Goal: Information Seeking & Learning: Learn about a topic

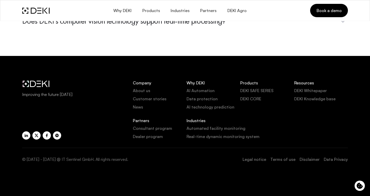
scroll to position [2104, 0]
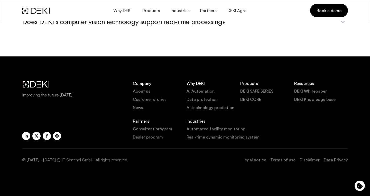
click at [261, 158] on link "Legal notice" at bounding box center [254, 160] width 24 height 6
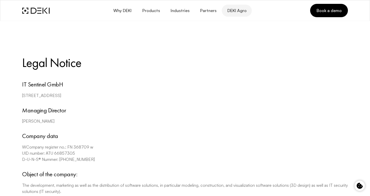
click at [237, 9] on span "DEKI Agro" at bounding box center [237, 10] width 20 height 5
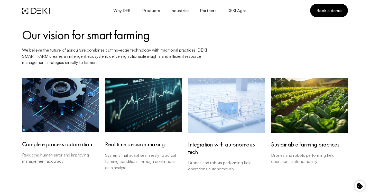
scroll to position [293, 0]
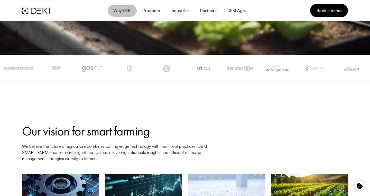
click at [122, 9] on span "Why DEKI" at bounding box center [122, 10] width 18 height 5
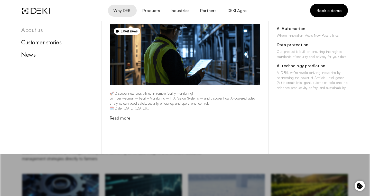
click at [33, 30] on div "About us" at bounding box center [57, 30] width 72 height 8
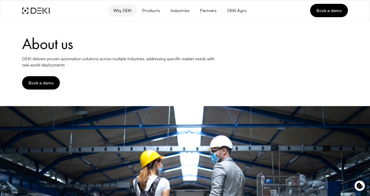
click at [128, 10] on span "Why DEKI" at bounding box center [122, 10] width 18 height 5
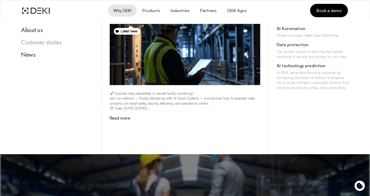
click at [32, 43] on div "Customer stories" at bounding box center [57, 43] width 72 height 8
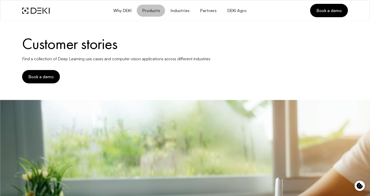
click at [152, 10] on span "Products" at bounding box center [151, 10] width 18 height 5
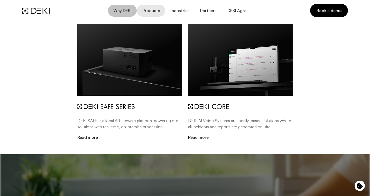
click at [120, 7] on button "Why DEKI" at bounding box center [122, 11] width 29 height 12
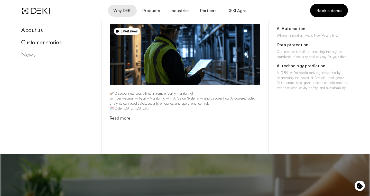
click at [30, 56] on div "News" at bounding box center [57, 55] width 72 height 8
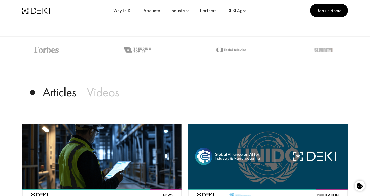
scroll to position [42, 0]
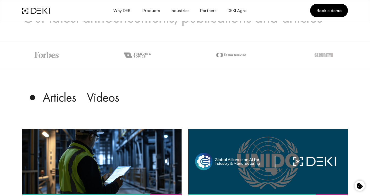
click at [104, 96] on div "Videos" at bounding box center [103, 97] width 32 height 15
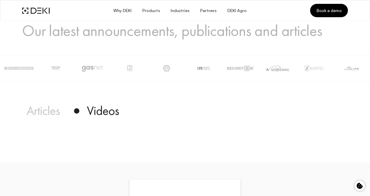
scroll to position [29, 0]
click at [36, 112] on div "Articles" at bounding box center [42, 111] width 33 height 15
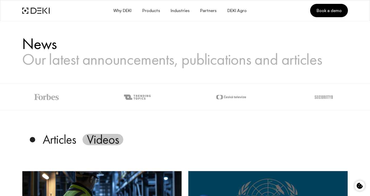
click at [103, 136] on div "Videos" at bounding box center [103, 139] width 32 height 15
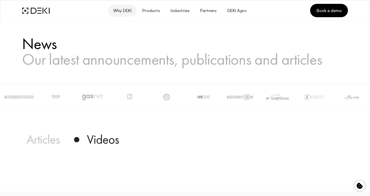
click at [120, 9] on span "Why DEKI" at bounding box center [122, 10] width 18 height 5
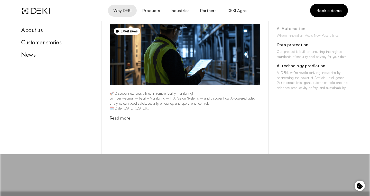
click at [288, 28] on div "AI Automation" at bounding box center [313, 29] width 72 height 7
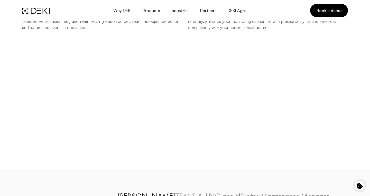
scroll to position [427, 0]
